Goal: Task Accomplishment & Management: Use online tool/utility

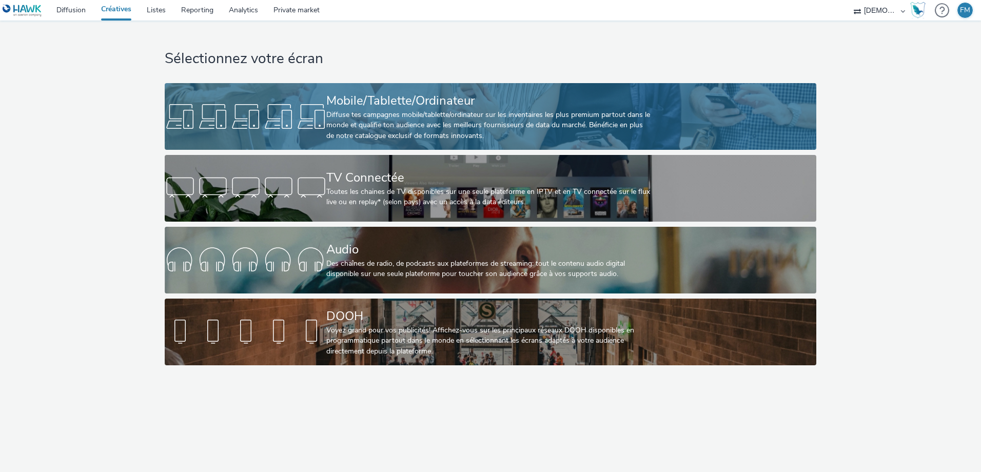
click at [380, 128] on div "Diffuse tes campagnes mobile/tablette/ordinateur sur les inventaires les plus p…" at bounding box center [488, 125] width 324 height 31
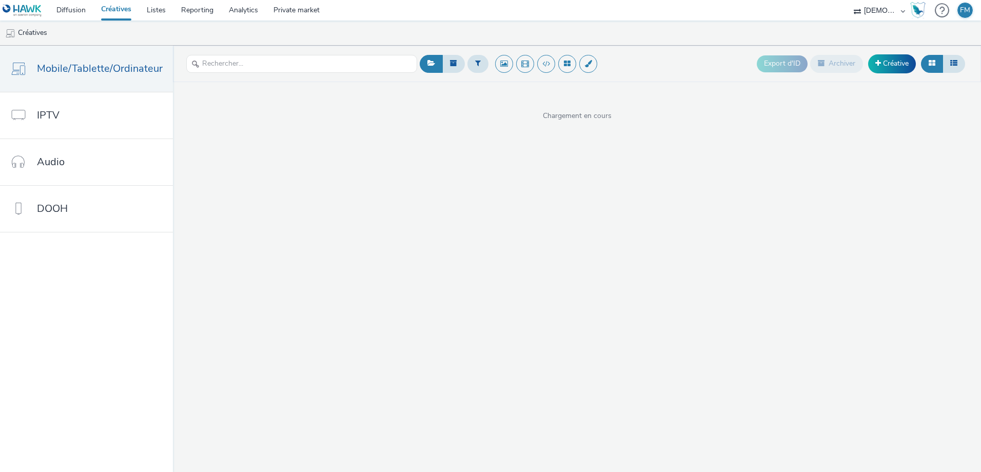
click at [463, 64] on div at bounding box center [510, 63] width 187 height 25
click at [470, 64] on button at bounding box center [477, 63] width 21 height 17
click at [510, 70] on div at bounding box center [530, 68] width 72 height 12
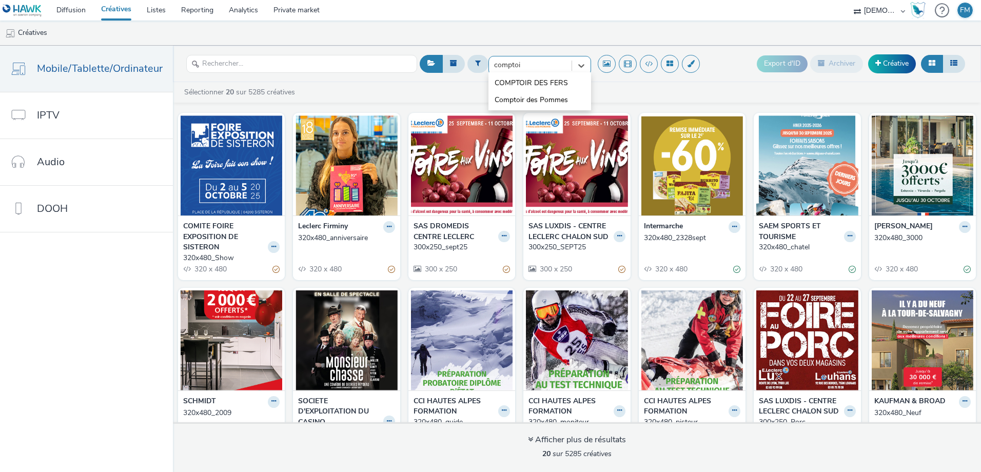
type input "comptoir"
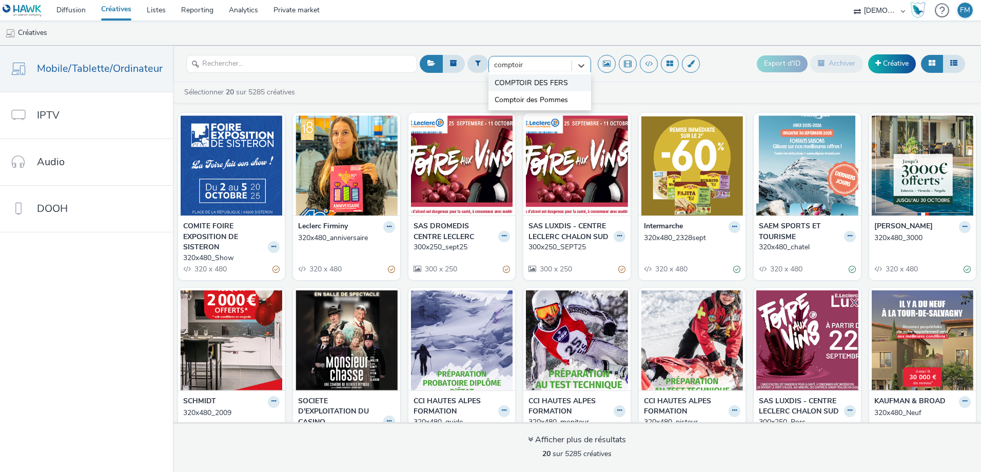
click at [569, 88] on li "COMPTOIR DES FERS" at bounding box center [539, 82] width 103 height 17
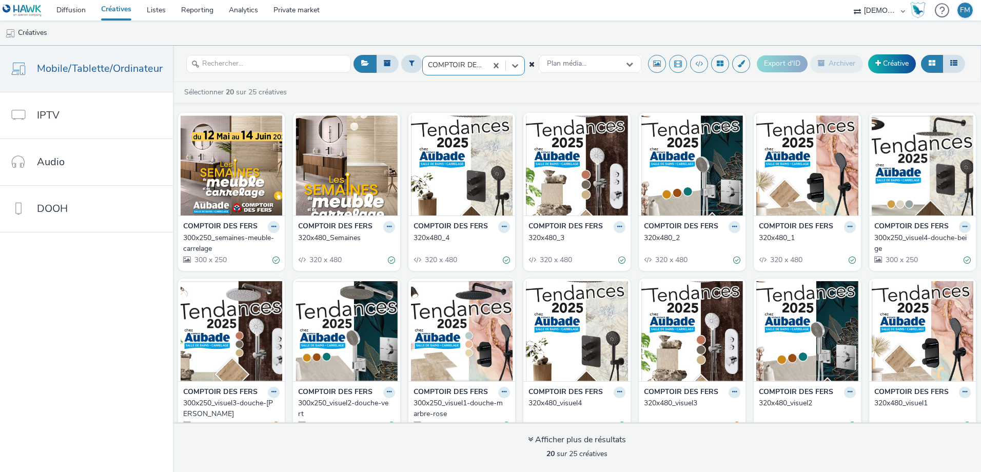
click at [506, 43] on ul "Créatives" at bounding box center [490, 33] width 981 height 25
click at [387, 227] on icon at bounding box center [389, 227] width 5 height 6
click at [365, 266] on link "Dupliquer" at bounding box center [356, 265] width 77 height 21
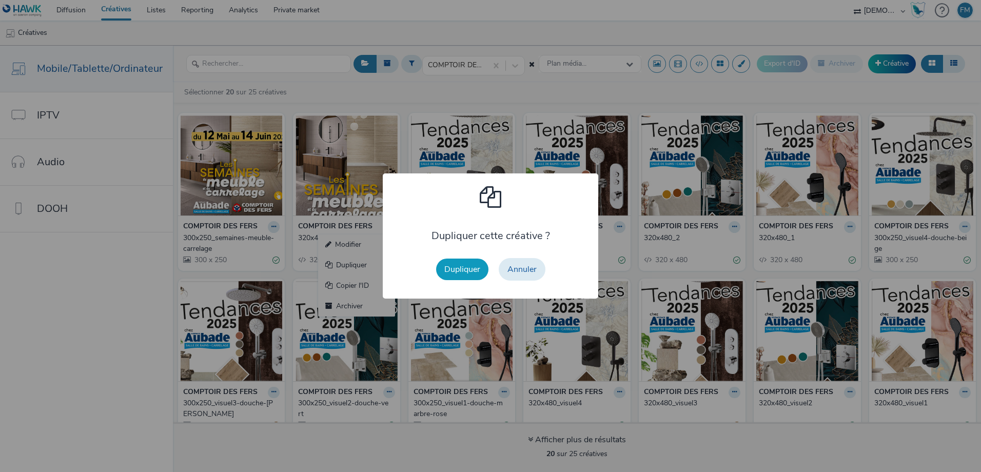
click at [451, 268] on button "Dupliquer" at bounding box center [462, 269] width 52 height 22
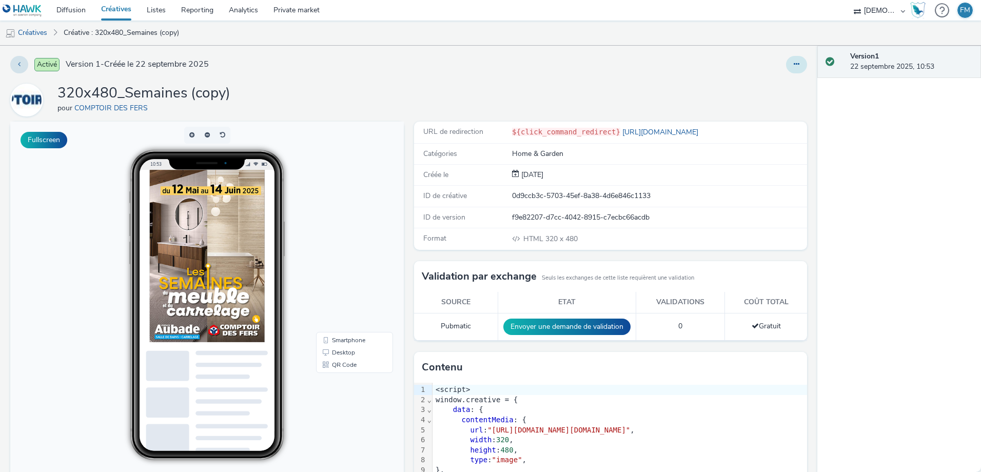
click at [793, 61] on icon at bounding box center [796, 64] width 6 height 7
click at [781, 77] on link "Modifier" at bounding box center [768, 85] width 77 height 21
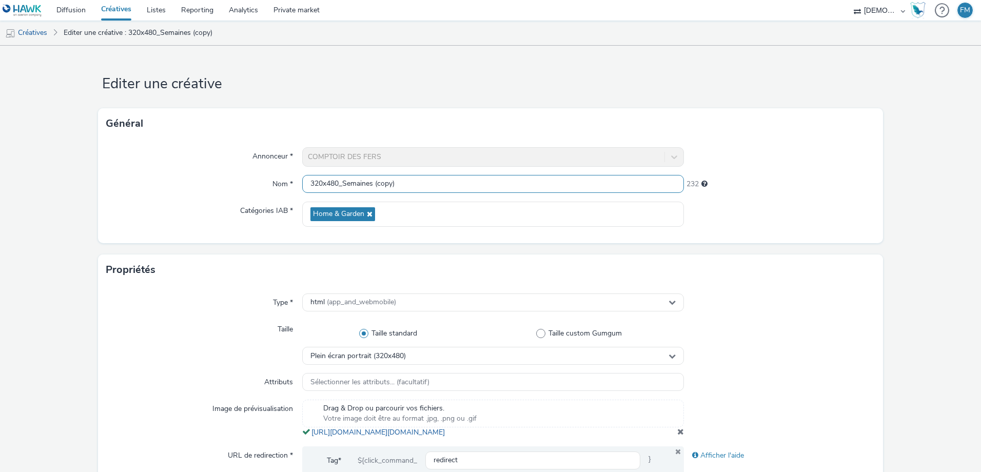
drag, startPoint x: 341, startPoint y: 185, endPoint x: 555, endPoint y: 196, distance: 214.7
click at [555, 196] on div "Annonceur * COMPTOIR DES FERS Nom * 320x480_Semaines (copy) 232 Catégories IAB …" at bounding box center [490, 191] width 785 height 104
type input "320x480"
click at [585, 92] on h1 "Editer une créative" at bounding box center [490, 83] width 785 height 19
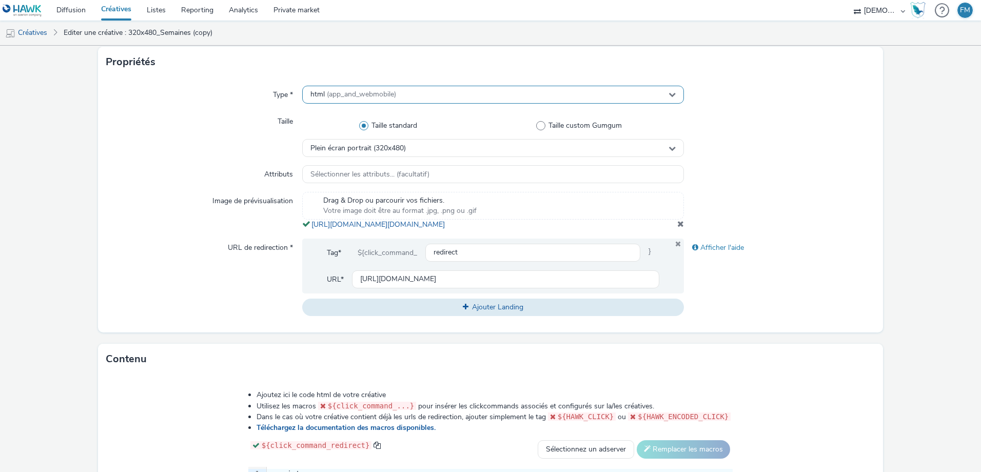
scroll to position [256, 0]
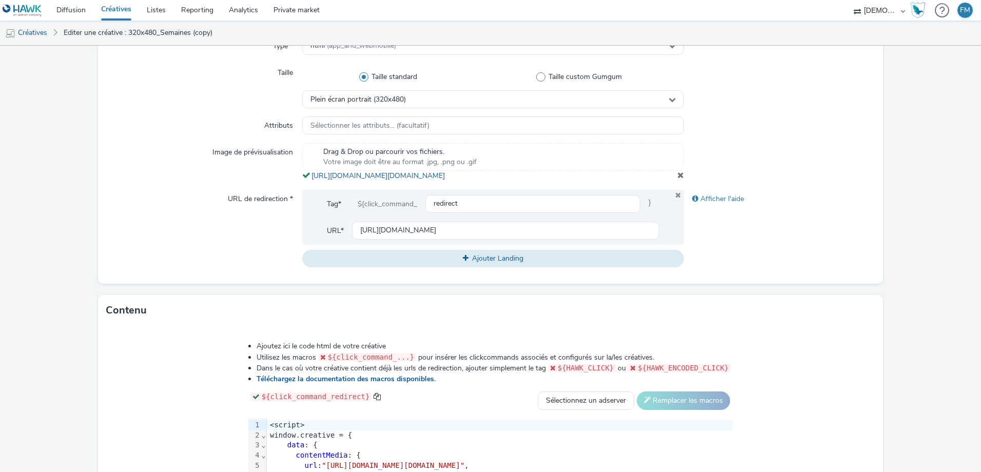
click at [671, 181] on div "Drag & Drop ou parcourir vos fichiers. Votre image doit être au format .jpg, .p…" at bounding box center [493, 162] width 382 height 38
click at [677, 179] on span at bounding box center [680, 175] width 7 height 8
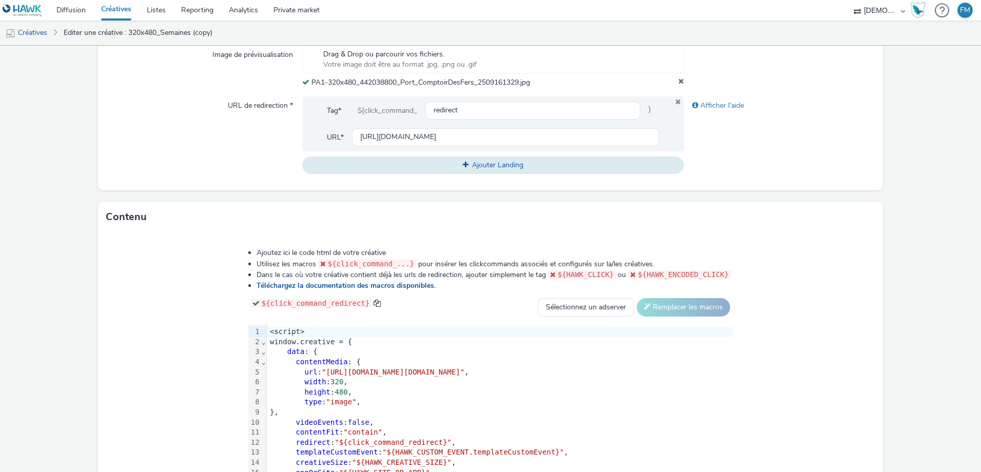
scroll to position [429, 0]
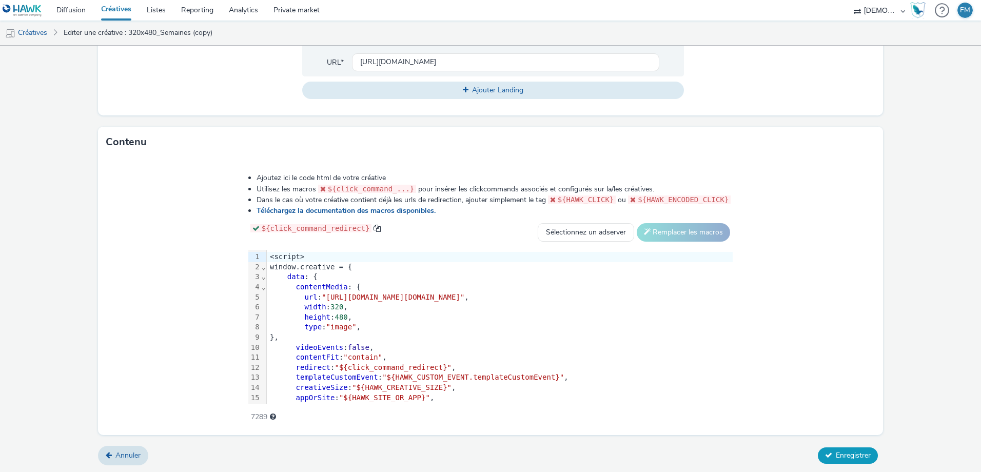
click at [863, 457] on span "Enregistrer" at bounding box center [853, 455] width 35 height 10
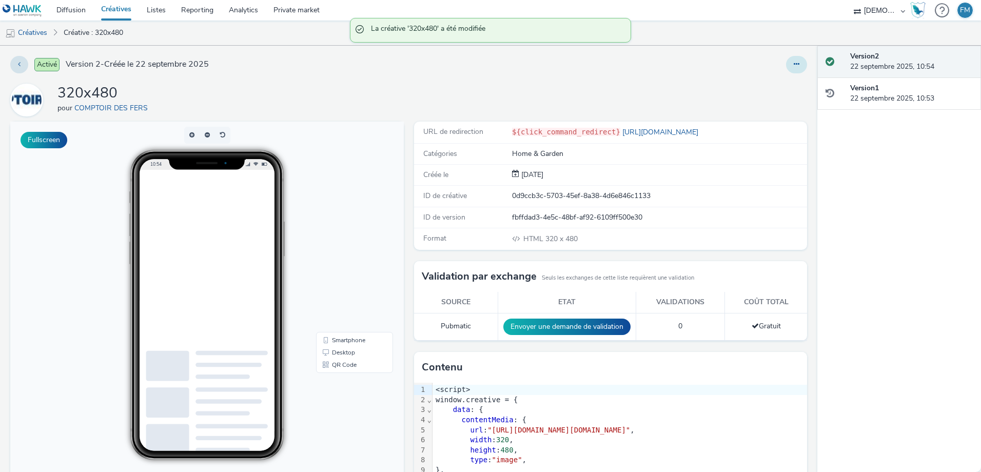
click at [789, 58] on button at bounding box center [796, 64] width 21 height 17
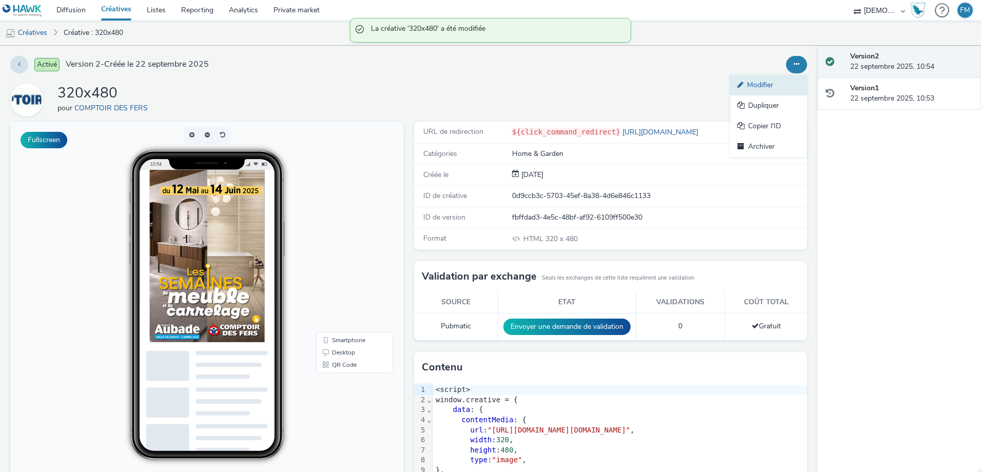
click at [781, 77] on link "Modifier" at bounding box center [768, 85] width 77 height 21
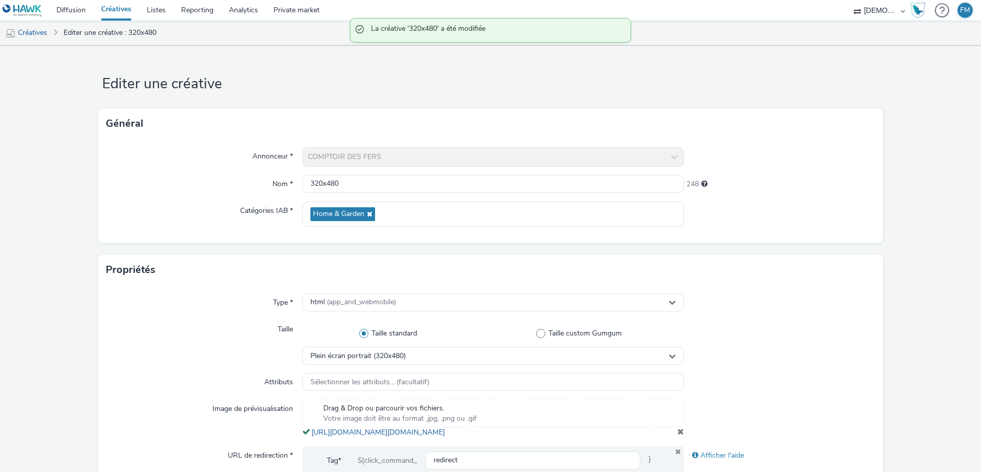
scroll to position [154, 0]
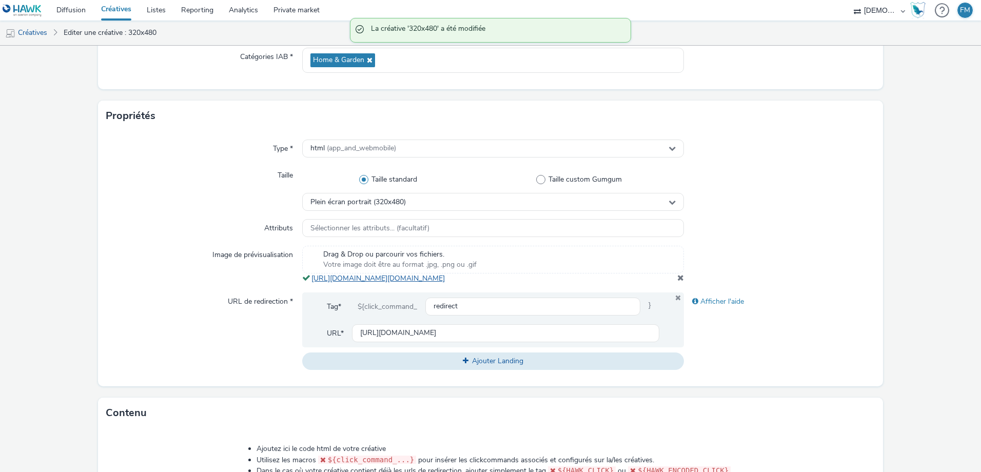
click at [395, 274] on link "[URL][DOMAIN_NAME][DOMAIN_NAME]" at bounding box center [379, 278] width 137 height 10
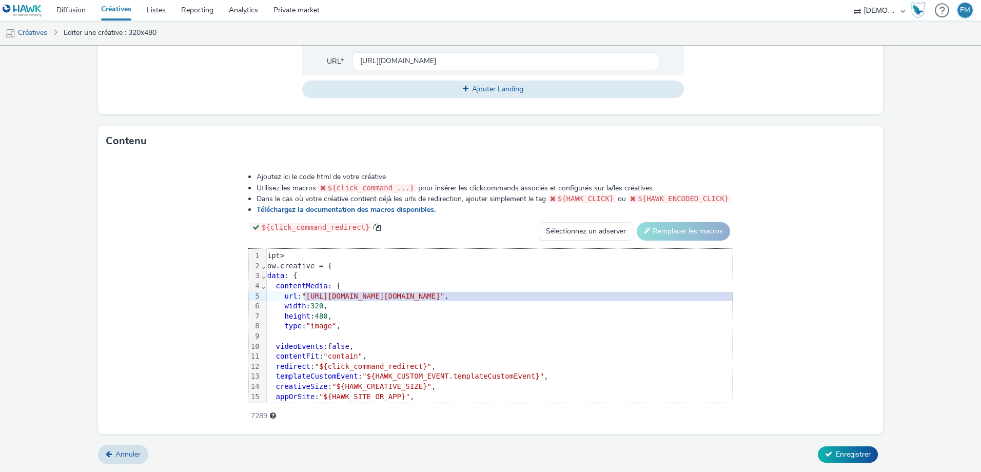
scroll to position [0, 32]
drag, startPoint x: 218, startPoint y: 294, endPoint x: 815, endPoint y: 295, distance: 596.5
click at [432, 295] on span ""[URL][DOMAIN_NAME][DOMAIN_NAME]"" at bounding box center [361, 296] width 143 height 8
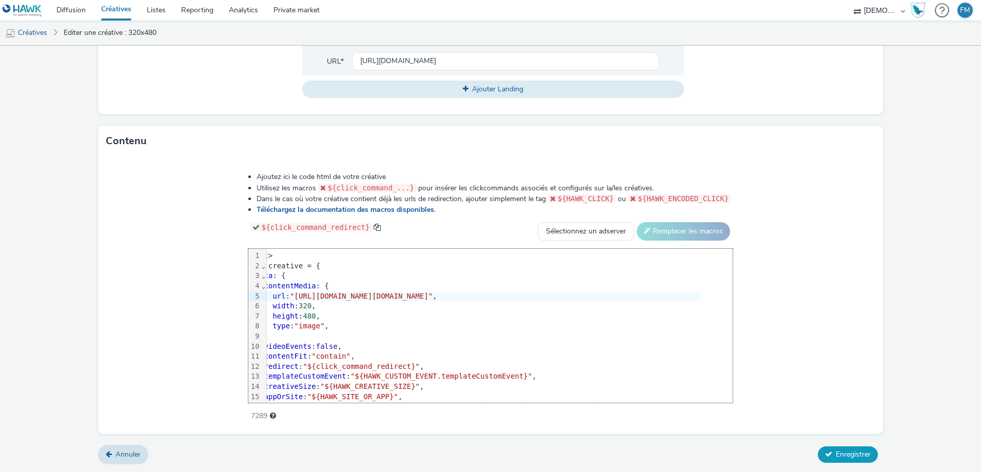
click at [850, 457] on span "Enregistrer" at bounding box center [853, 454] width 35 height 10
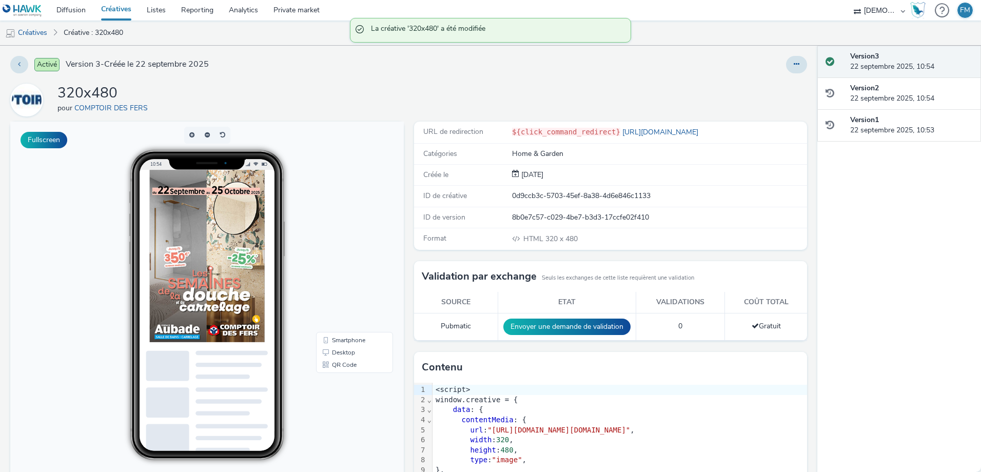
click at [416, 78] on div "Activé Version 3 - Créée le 22 septembre 2025 320x480 pour COMPTOIR DES FERS Fu…" at bounding box center [408, 259] width 817 height 426
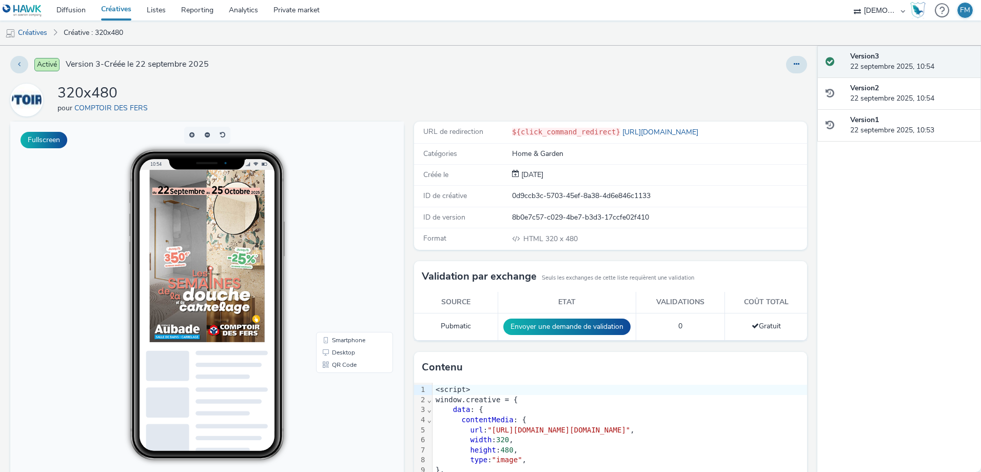
click at [263, 99] on div "320x480 pour COMPTOIR DES FERS" at bounding box center [408, 100] width 797 height 33
click at [255, 93] on div "320x480 pour COMPTOIR DES FERS" at bounding box center [408, 100] width 797 height 33
click at [254, 92] on div "320x480 pour COMPTOIR DES FERS" at bounding box center [408, 100] width 797 height 33
click at [242, 96] on div "320x480 pour COMPTOIR DES FERS" at bounding box center [408, 100] width 797 height 33
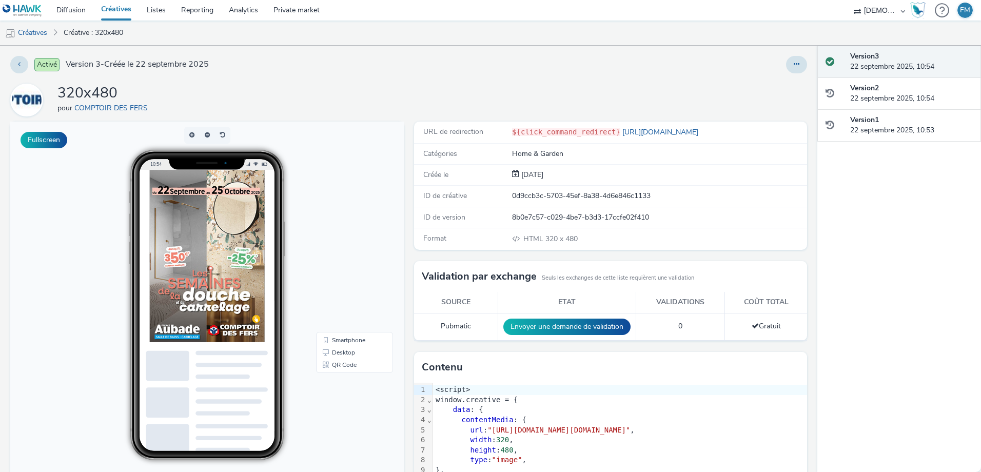
click at [242, 95] on div "320x480 pour COMPTOIR DES FERS" at bounding box center [408, 100] width 797 height 33
click at [241, 94] on div "320x480 pour COMPTOIR DES FERS" at bounding box center [408, 100] width 797 height 33
click at [271, 87] on div "320x480 pour COMPTOIR DES FERS" at bounding box center [408, 100] width 797 height 33
click at [88, 13] on link "Diffusion" at bounding box center [71, 10] width 45 height 21
